Goal: Contribute content

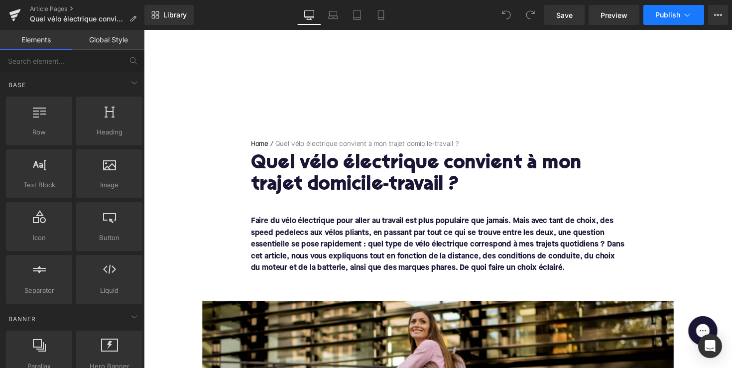
click at [659, 7] on button "Publish" at bounding box center [673, 15] width 61 height 20
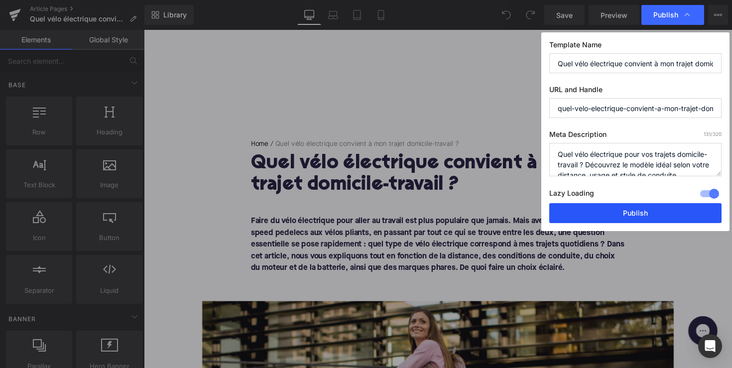
click at [635, 220] on button "Publish" at bounding box center [635, 213] width 172 height 20
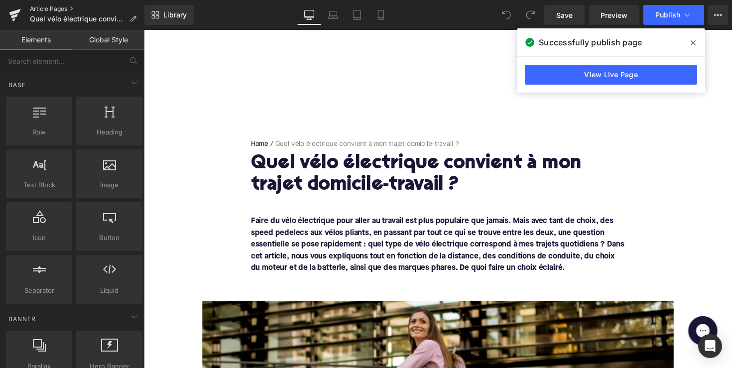
click at [53, 8] on link "Article Pages" at bounding box center [87, 9] width 115 height 8
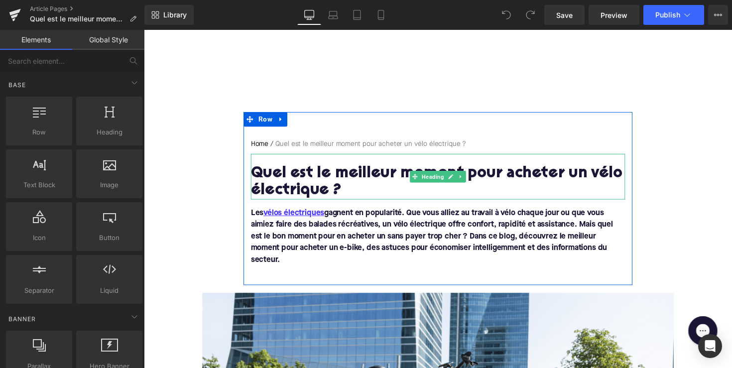
click at [370, 188] on h1 "Quel est le meilleur moment pour acheter un vélo électrique ?" at bounding box center [444, 186] width 383 height 35
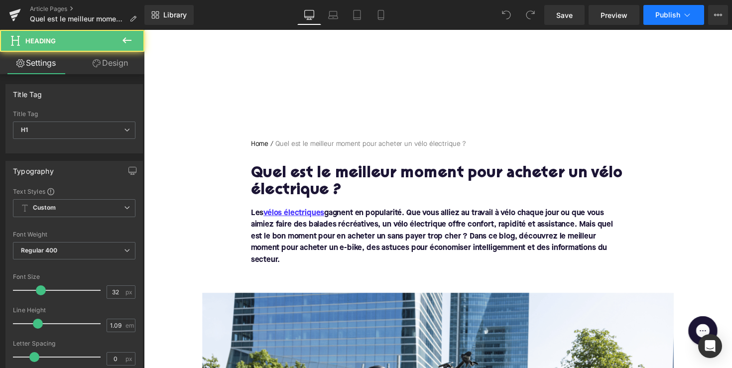
click at [666, 13] on span "Publish" at bounding box center [667, 15] width 25 height 8
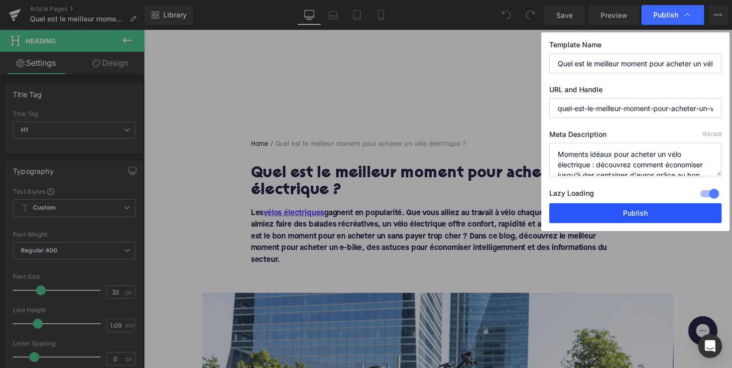
click at [654, 210] on button "Publish" at bounding box center [635, 213] width 172 height 20
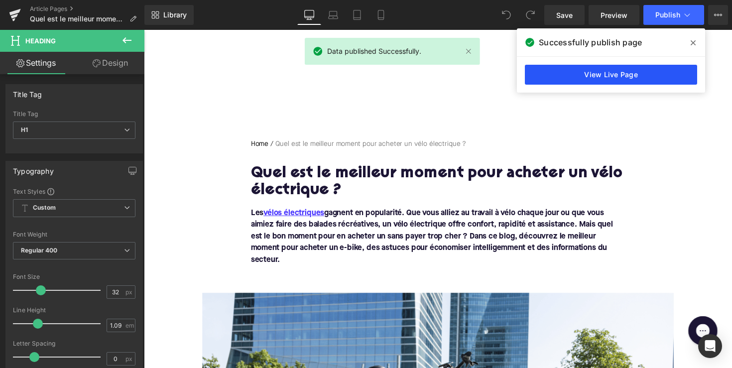
click at [630, 83] on link "View Live Page" at bounding box center [611, 75] width 172 height 20
